Goal: Task Accomplishment & Management: Complete application form

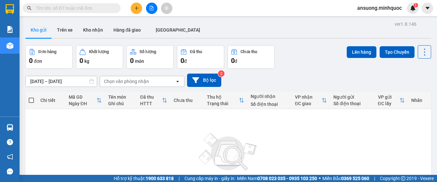
click at [138, 6] on button at bounding box center [136, 8] width 11 height 11
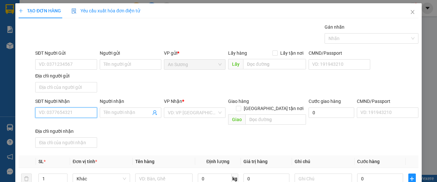
click at [52, 117] on input "SĐT Người Nhận" at bounding box center [66, 113] width 62 height 10
click at [54, 114] on input "SĐT Người Nhận" at bounding box center [66, 113] width 62 height 10
type input "0906146292"
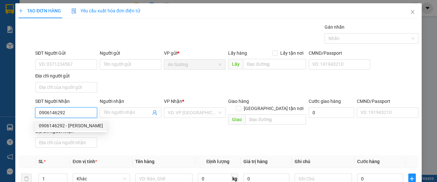
drag, startPoint x: 59, startPoint y: 126, endPoint x: 73, endPoint y: 118, distance: 15.8
click at [60, 126] on div "0906146292 - [PERSON_NAME]" at bounding box center [71, 125] width 64 height 7
type input "[PERSON_NAME]"
type input "0906146292"
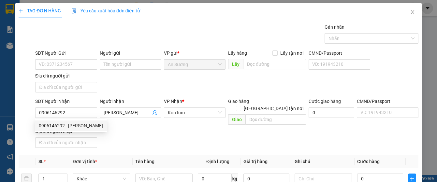
drag, startPoint x: 134, startPoint y: 90, endPoint x: 91, endPoint y: 74, distance: 46.0
click at [135, 89] on div "SĐT Người Gửi VD: 0371234567 Người gửi Tên người gửi VP gửi * An Sương Lấy hàng…" at bounding box center [227, 73] width 386 height 46
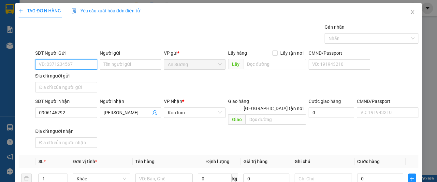
click at [55, 63] on input "SĐT Người Gửi" at bounding box center [66, 64] width 62 height 10
drag, startPoint x: 65, startPoint y: 80, endPoint x: 65, endPoint y: 85, distance: 5.9
click at [65, 85] on div "null 0909881129" at bounding box center [65, 82] width 61 height 21
click at [64, 87] on div "0909881129" at bounding box center [65, 87] width 53 height 7
type input "0909881129"
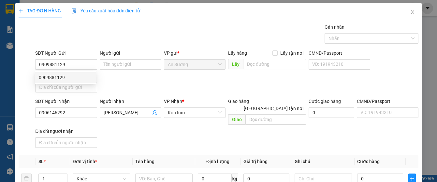
click at [124, 86] on div "SĐT Người Gửi 0909881129 Người gửi Tên người gửi VP gửi * An Sương Lấy hàng Lấy…" at bounding box center [227, 73] width 386 height 46
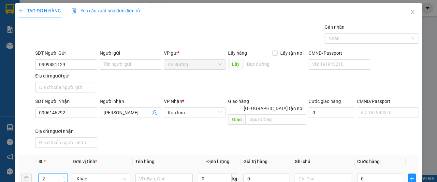
click at [65, 171] on span "Increase Value" at bounding box center [63, 177] width 7 height 6
type input "3"
click at [65, 171] on span "Increase Value" at bounding box center [63, 177] width 7 height 6
drag, startPoint x: 139, startPoint y: 142, endPoint x: 143, endPoint y: 167, distance: 24.9
click at [140, 143] on div "SĐT Người Nhận 0906146292 Người nhận LONG VŨ VP Nhận * KonTum Giao hàng Giao tậ…" at bounding box center [227, 124] width 386 height 53
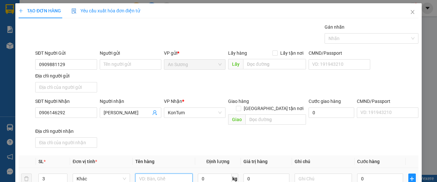
click at [147, 171] on input "text" at bounding box center [163, 179] width 57 height 10
click at [136, 171] on input "bao+" at bounding box center [163, 179] width 57 height 10
click at [165, 171] on div "3bao+" at bounding box center [163, 179] width 57 height 13
click at [159, 171] on input "3bao+" at bounding box center [163, 179] width 57 height 10
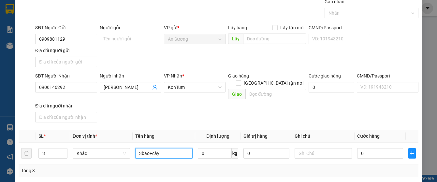
scroll to position [65, 0]
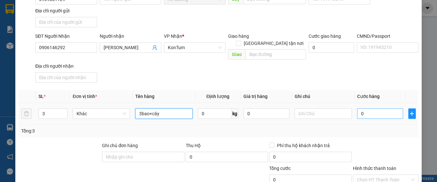
type input "3bao+cây"
click at [370, 109] on input "0" at bounding box center [380, 114] width 46 height 10
type input "2"
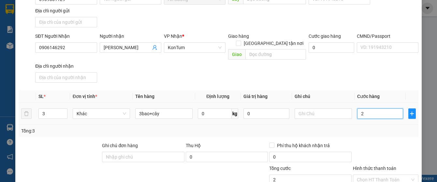
type input "20"
type input "200"
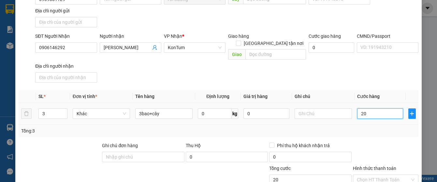
type input "200"
type input "200.000"
click at [375, 71] on div "SĐT Người Nhận 0906146292 Người nhận LONG VŨ VP Nhận * KonTum Giao hàng Giao tậ…" at bounding box center [227, 59] width 386 height 53
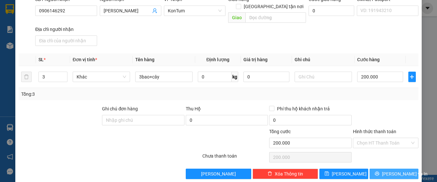
scroll to position [105, 0]
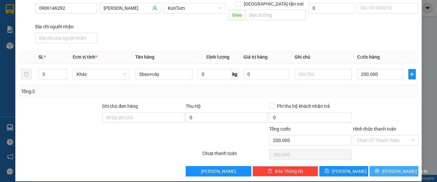
click at [386, 168] on span "[PERSON_NAME] và In" at bounding box center [405, 171] width 46 height 7
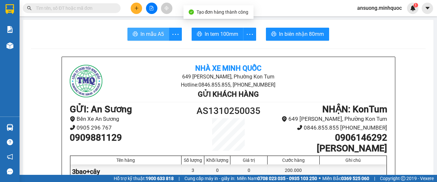
click at [149, 28] on button "In mẫu A5" at bounding box center [149, 34] width 42 height 13
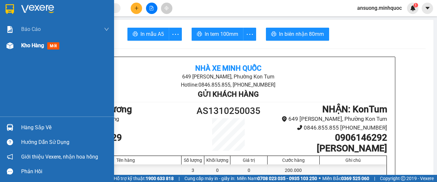
click at [7, 42] on img at bounding box center [10, 45] width 7 height 7
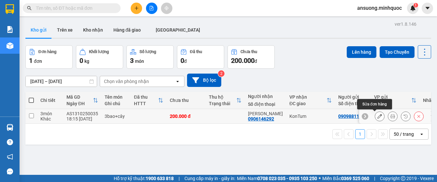
click at [378, 119] on button at bounding box center [379, 116] width 9 height 11
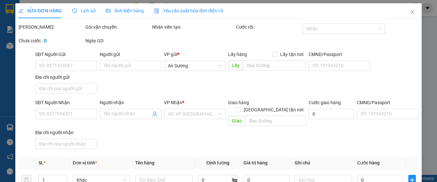
type input "0909881129"
type input "0906146292"
type input "[PERSON_NAME]"
type input "0"
type input "200.000"
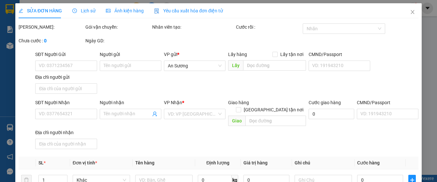
type input "200.000"
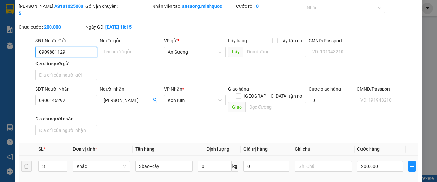
scroll to position [33, 0]
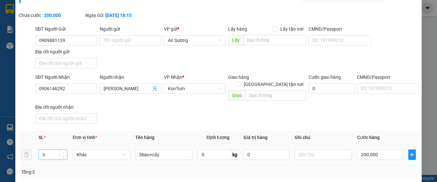
type input "4"
drag, startPoint x: 65, startPoint y: 146, endPoint x: 82, endPoint y: 144, distance: 17.1
click at [64, 151] on span "up" at bounding box center [64, 153] width 4 height 4
drag, startPoint x: 186, startPoint y: 118, endPoint x: 189, endPoint y: 117, distance: 3.6
click at [188, 117] on div "SĐT Người Nhận 0906146292 Người nhận LONG VŨ VP Nhận * KonTum Giao hàng Giao tậ…" at bounding box center [227, 100] width 386 height 53
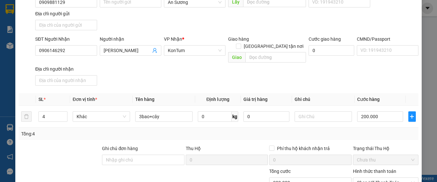
scroll to position [113, 0]
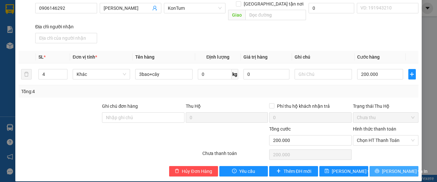
click at [389, 168] on span "[PERSON_NAME] và In" at bounding box center [405, 171] width 46 height 7
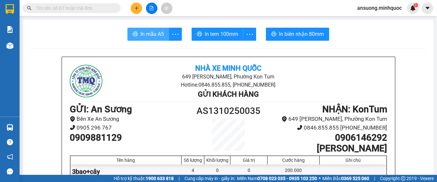
click at [160, 33] on span "In mẫu A5" at bounding box center [152, 34] width 23 height 8
